Goal: Task Accomplishment & Management: Manage account settings

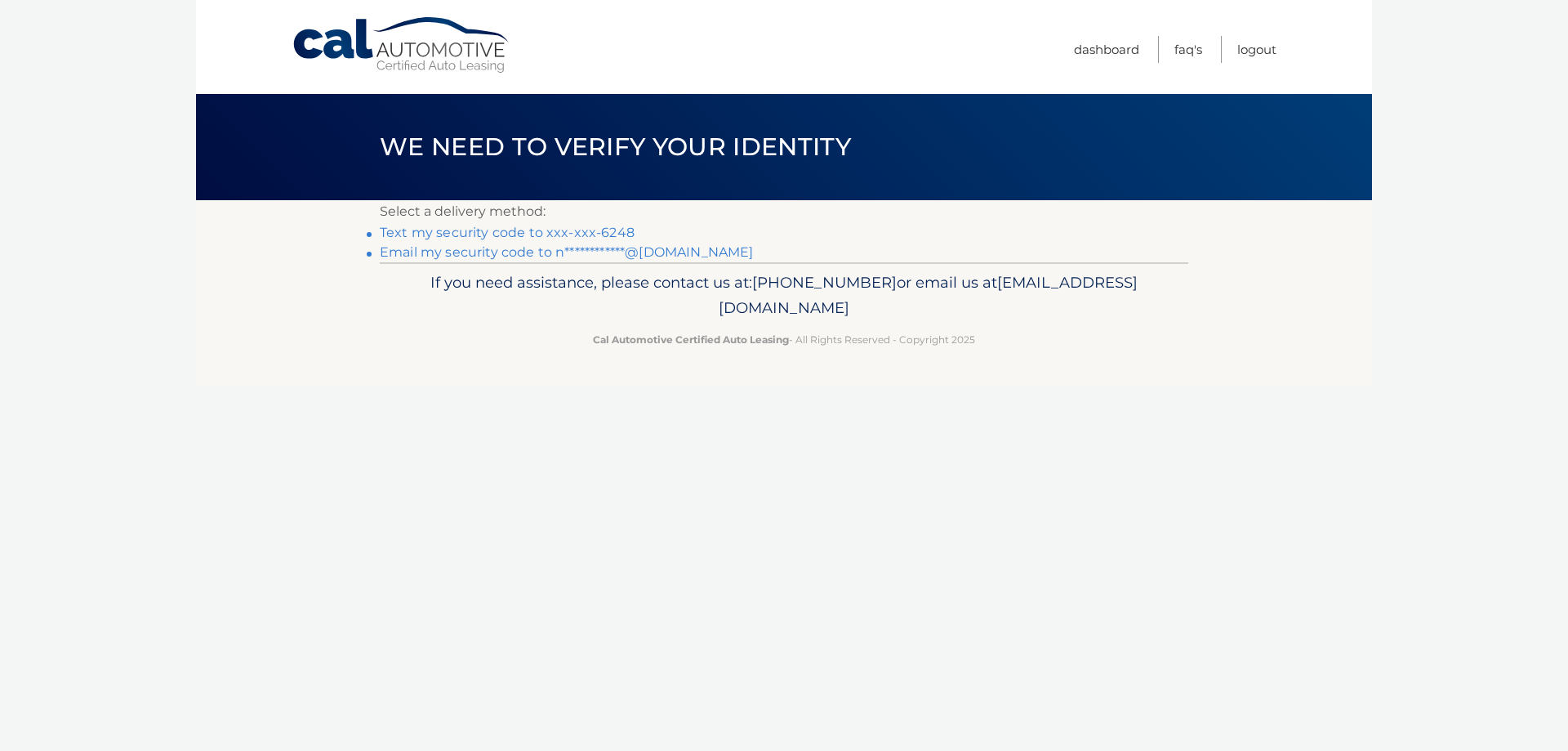
click at [520, 228] on link "Text my security code to xxx-xxx-6248" at bounding box center [507, 233] width 255 height 15
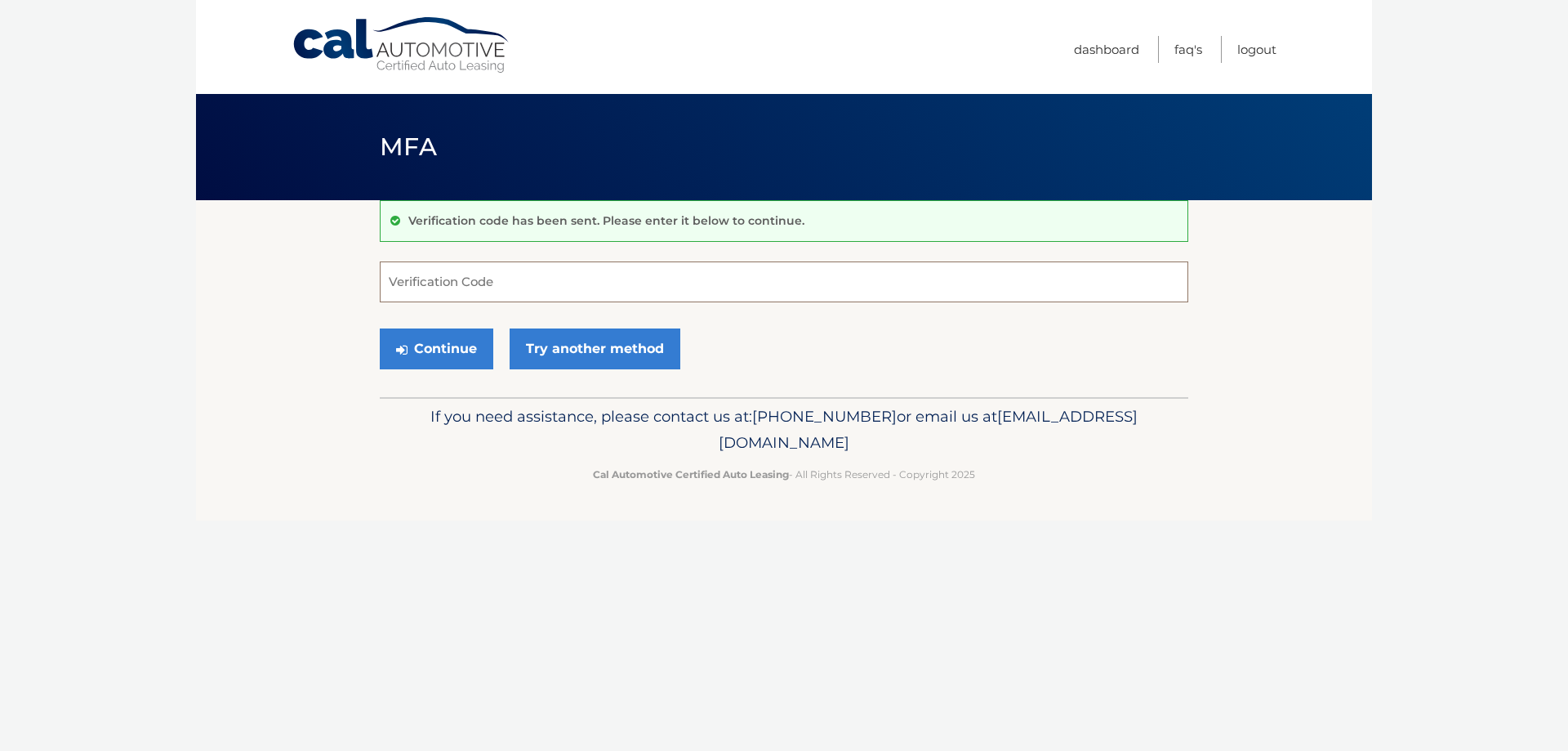
click at [522, 284] on input "Verification Code" at bounding box center [784, 282] width 809 height 40
type input "626964"
click at [380, 328] on button "Continue" at bounding box center [436, 348] width 113 height 40
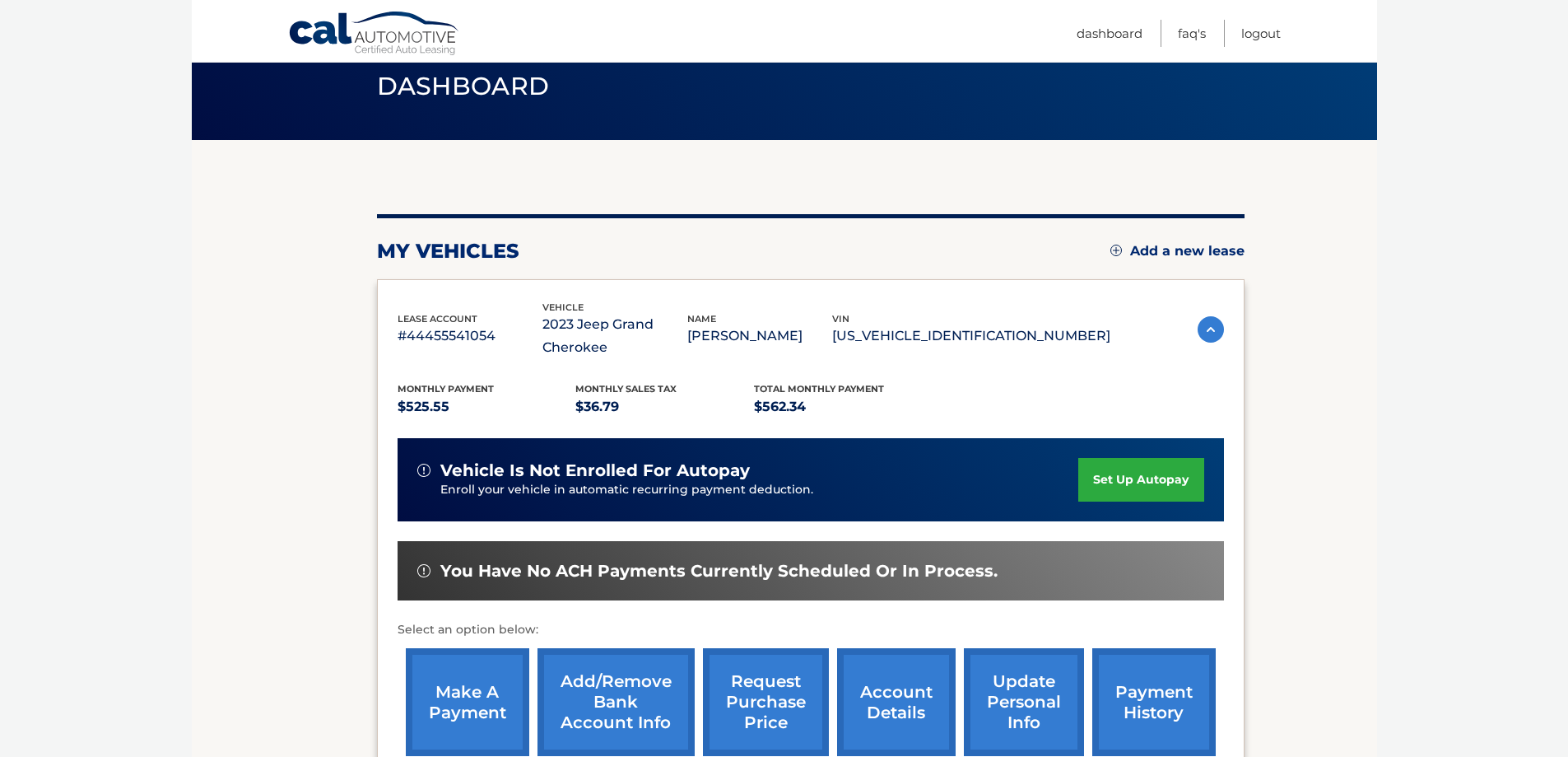
scroll to position [165, 0]
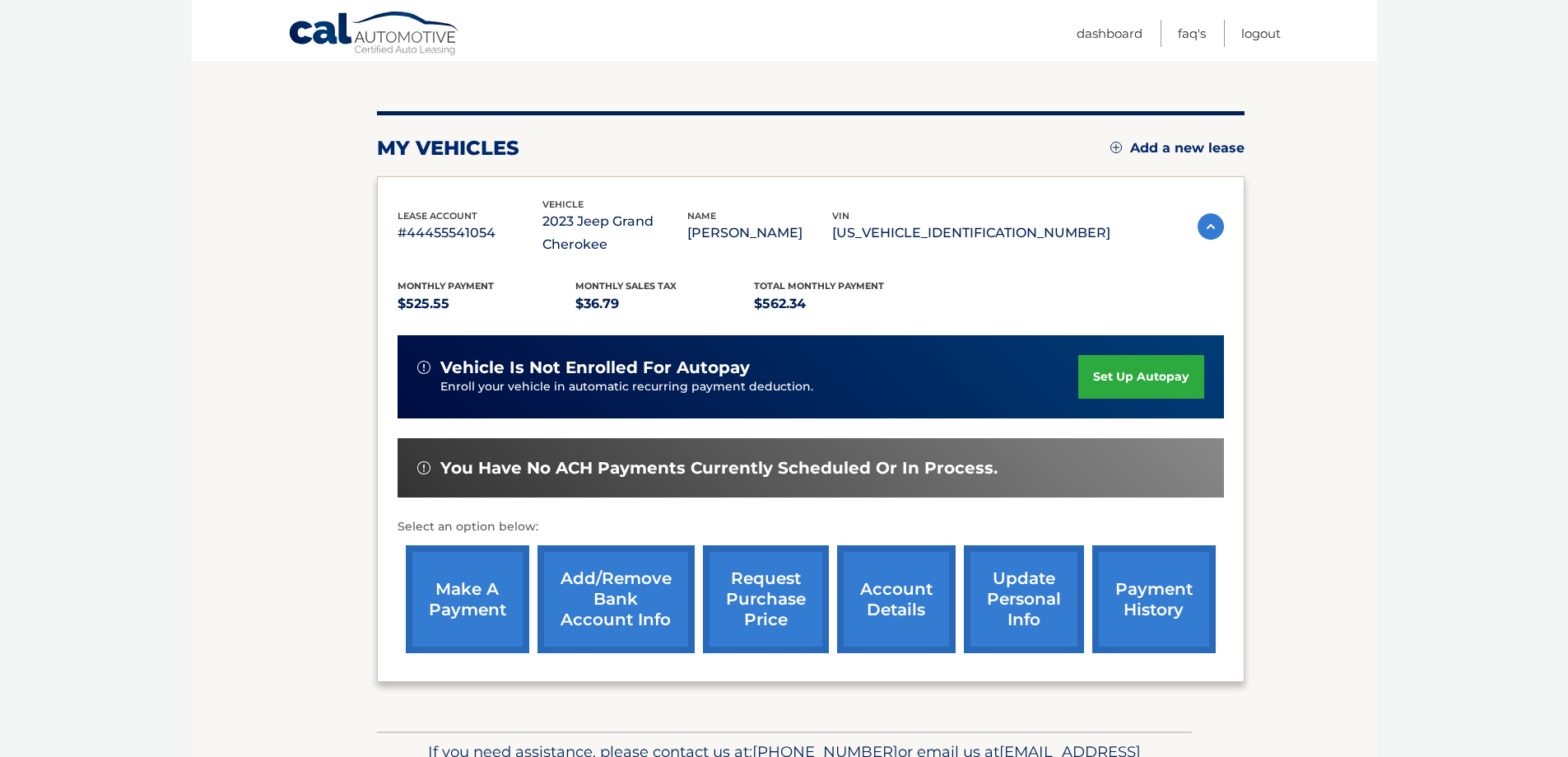
click at [462, 605] on link "make a payment" at bounding box center [467, 598] width 123 height 108
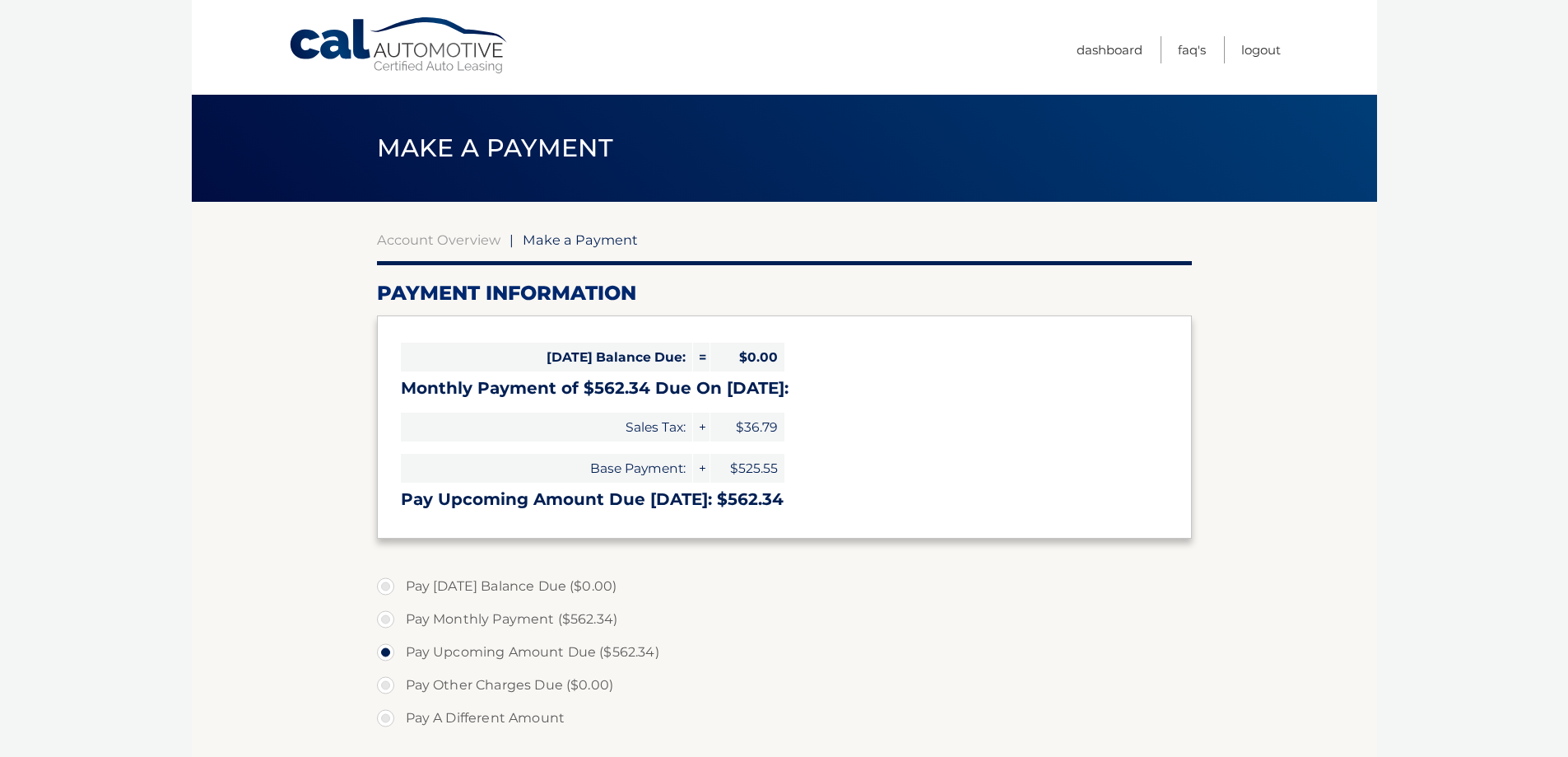
select select "ZDZjNWIyZmMtYjBhNi00MDFmLTkzZmEtMDkyZTA3NmJmZTM4"
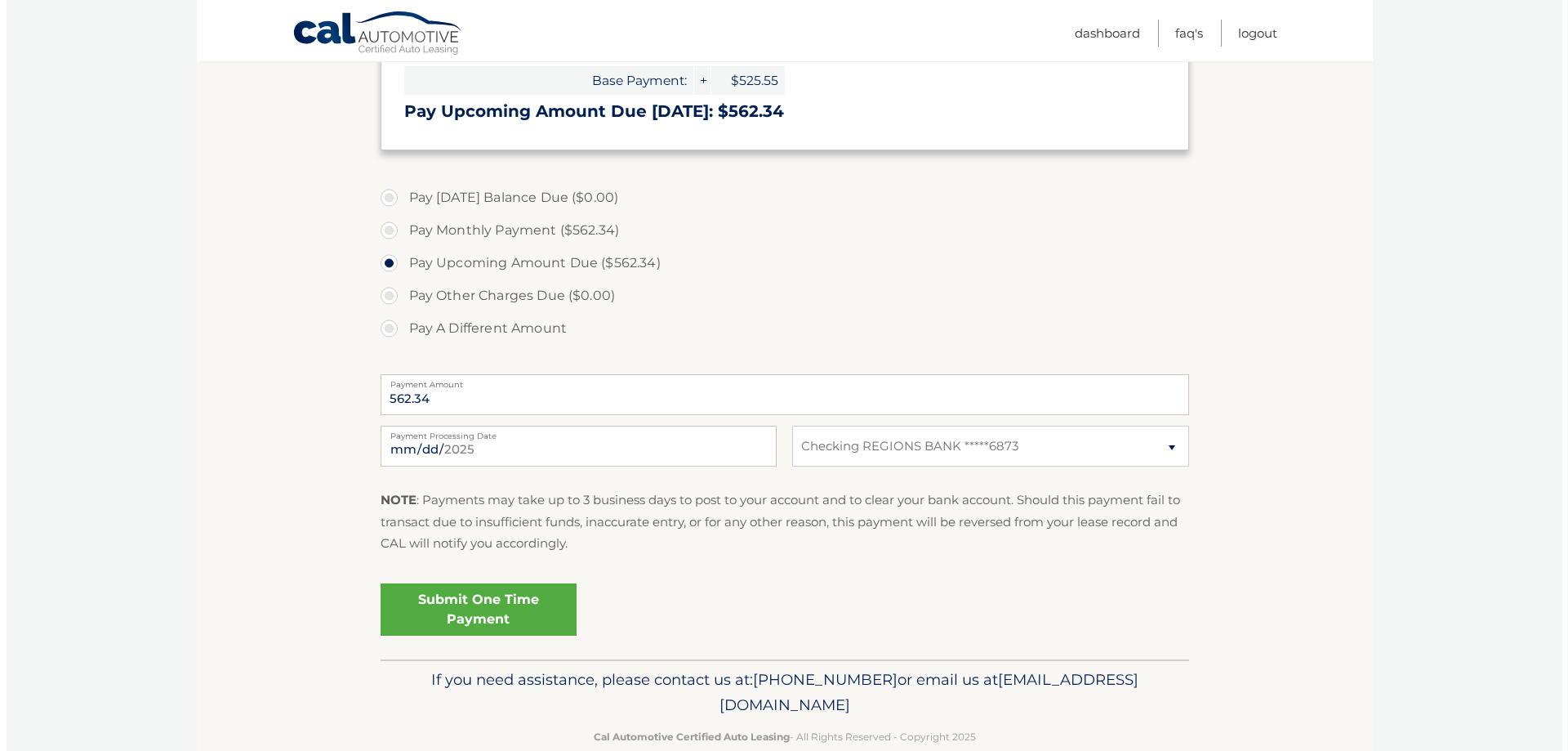
scroll to position [409, 0]
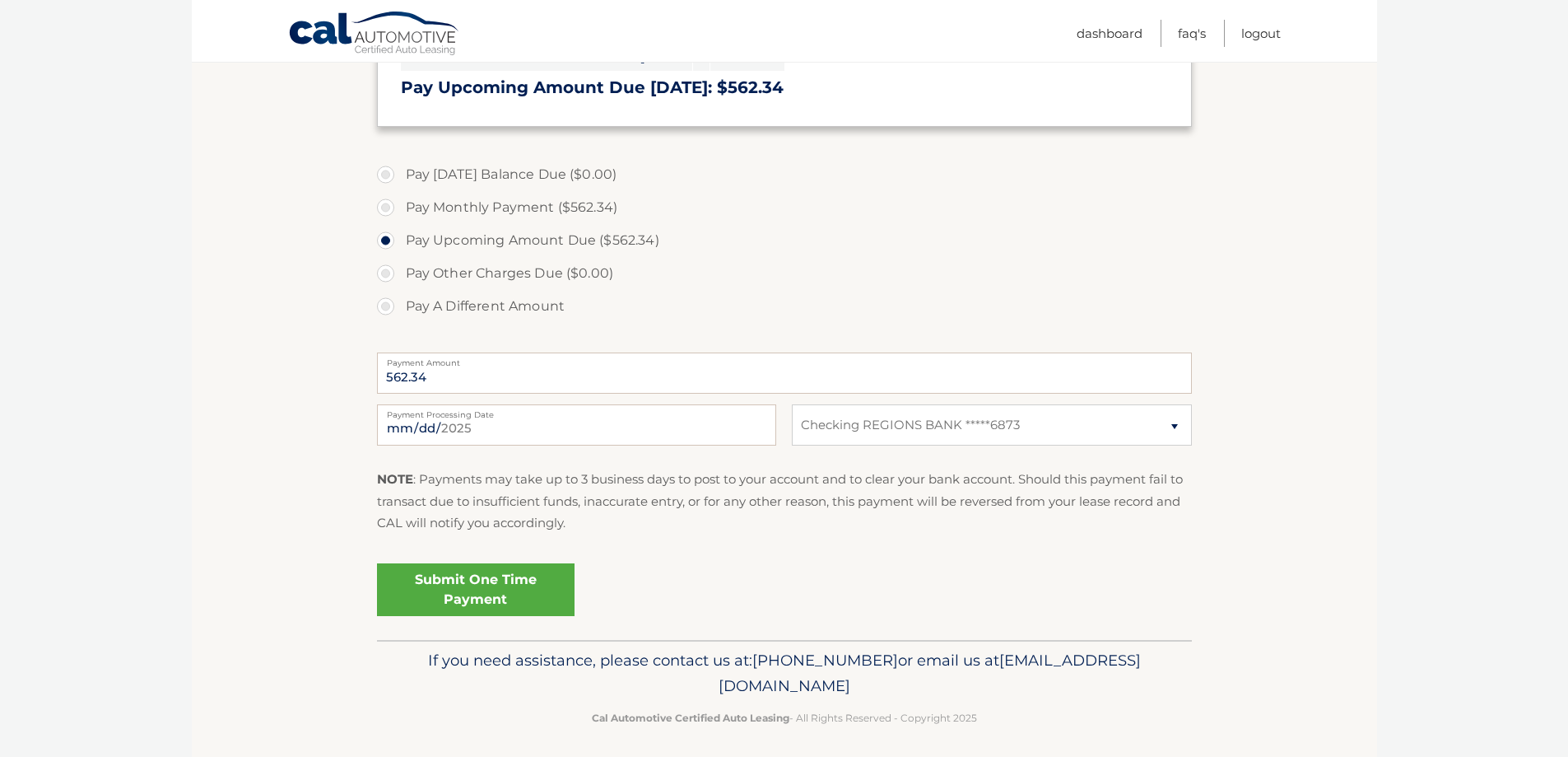
click at [464, 590] on link "Submit One Time Payment" at bounding box center [476, 589] width 198 height 52
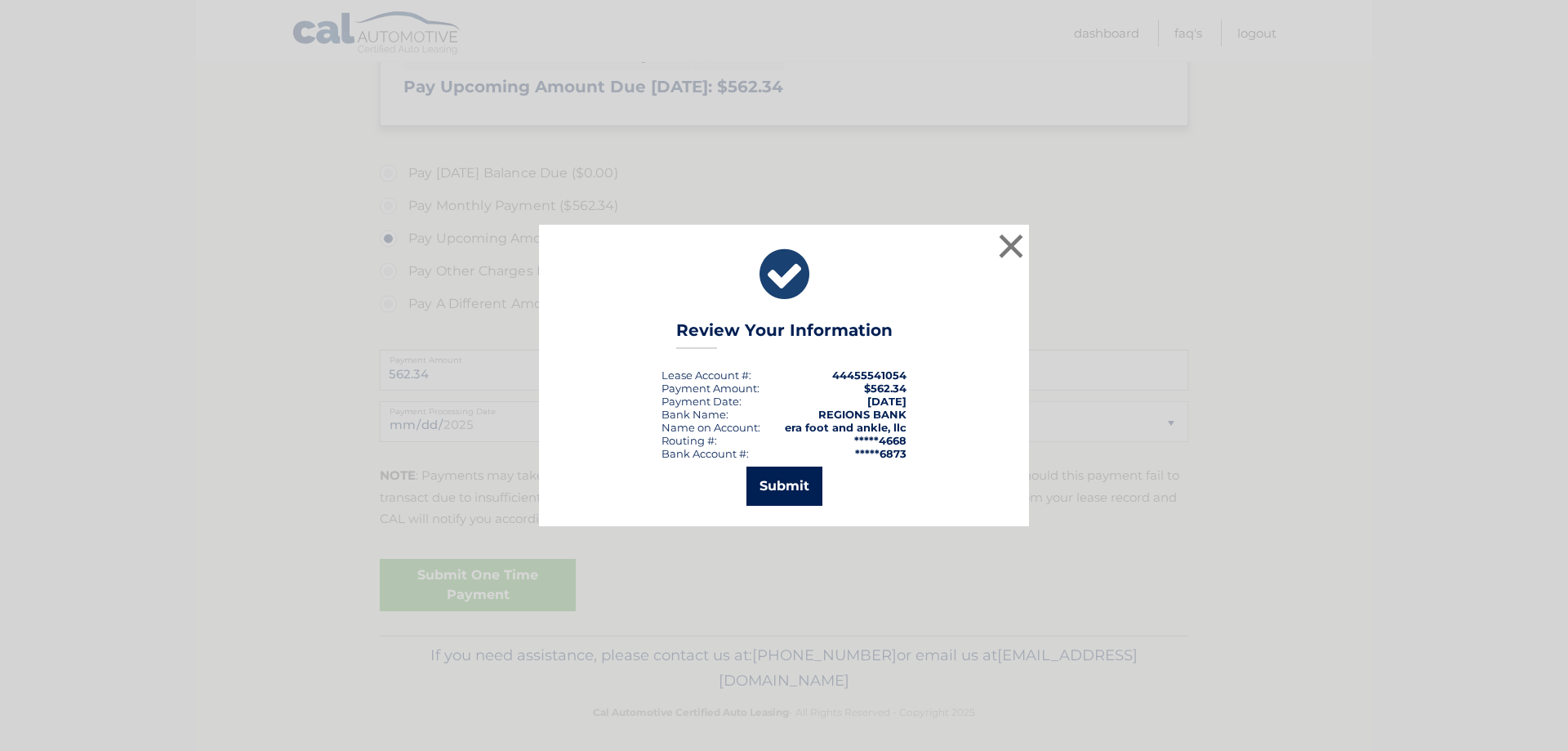
click at [794, 488] on button "Submit" at bounding box center [784, 486] width 76 height 39
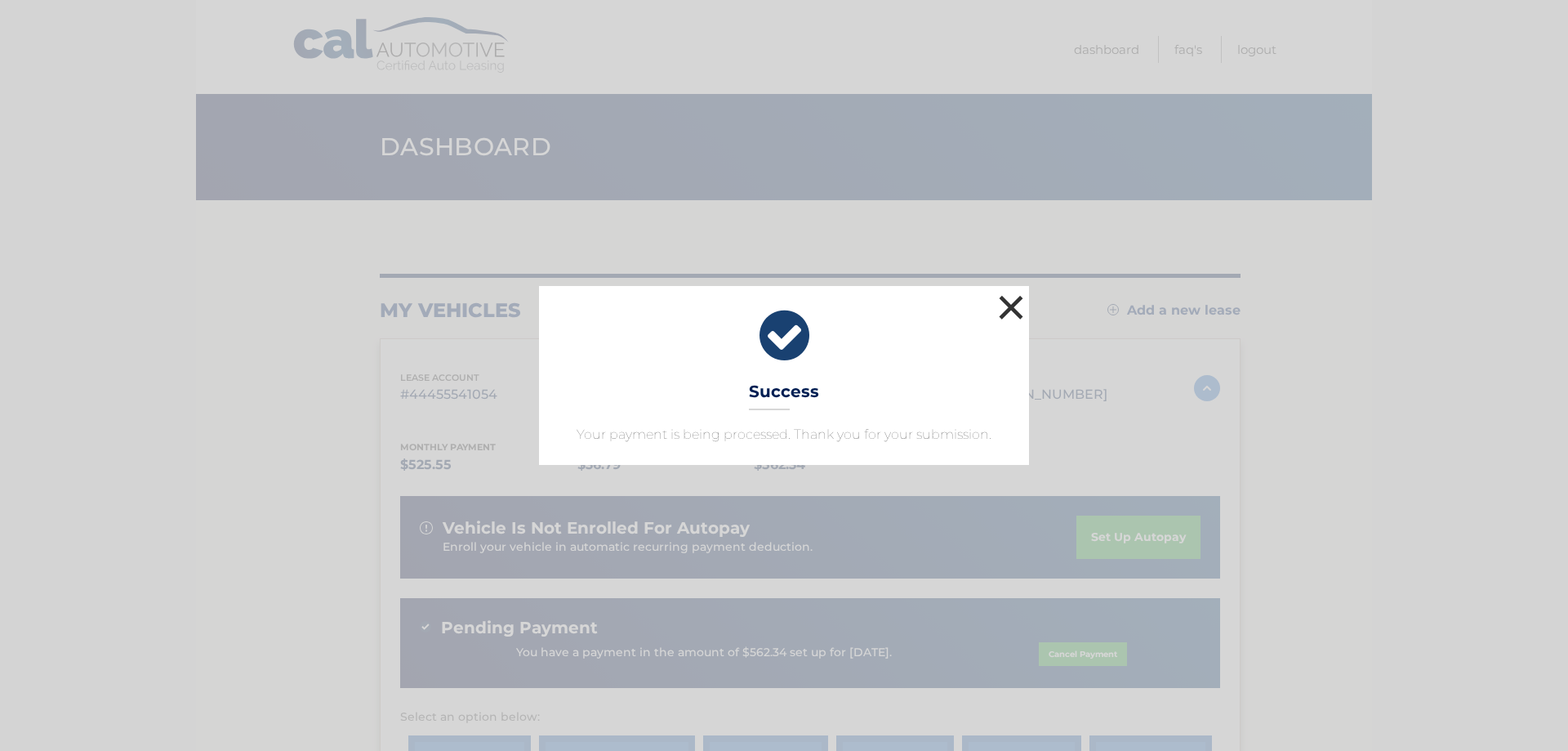
click at [1018, 301] on button "×" at bounding box center [1011, 307] width 33 height 33
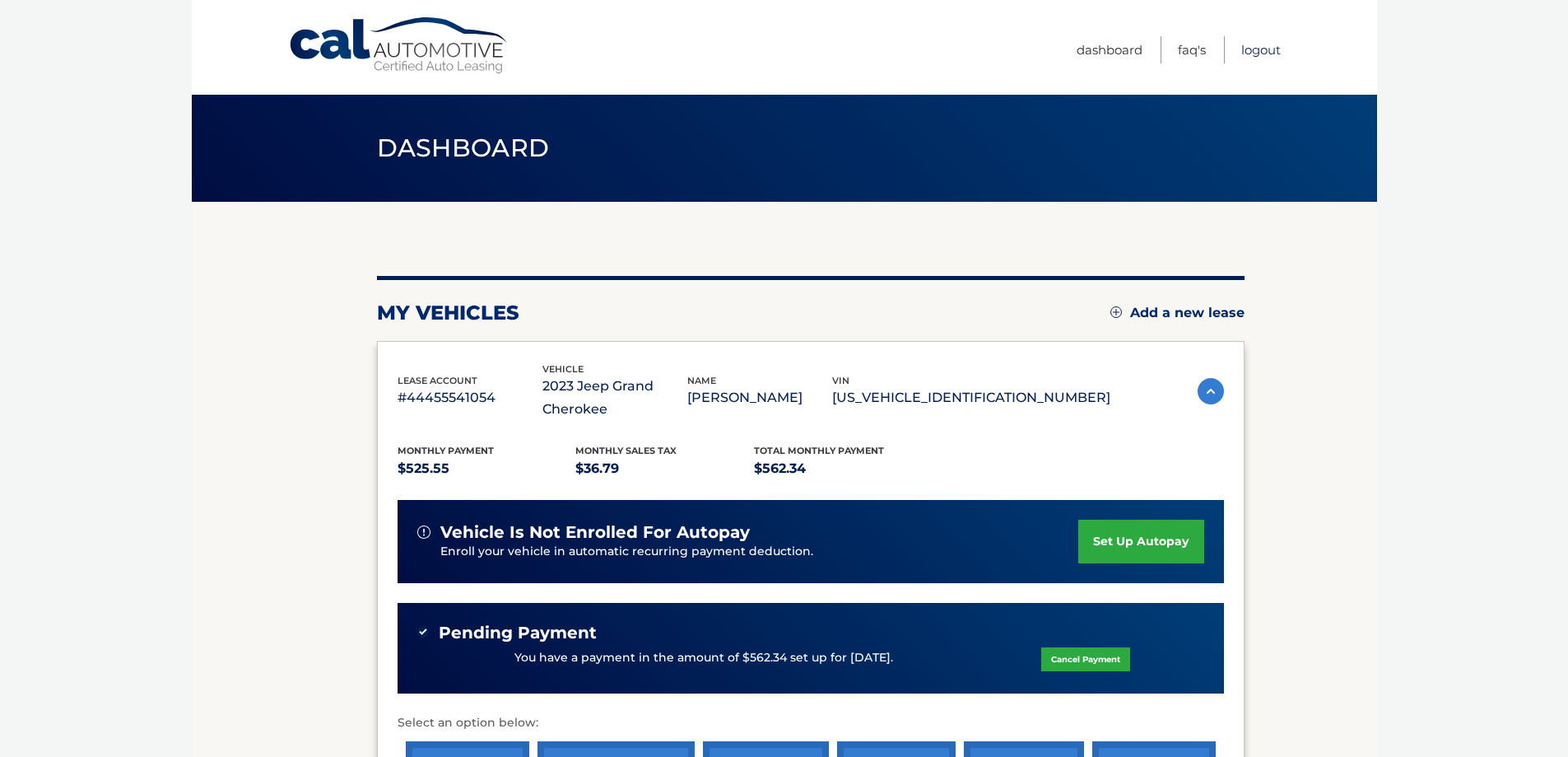
click at [1268, 47] on link "Logout" at bounding box center [1261, 49] width 40 height 27
